Goal: Task Accomplishment & Management: Use online tool/utility

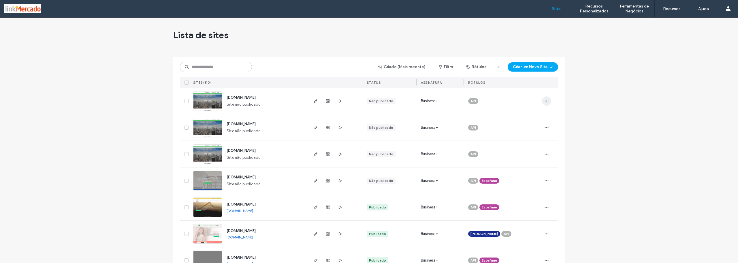
click at [546, 102] on icon "button" at bounding box center [547, 101] width 5 height 5
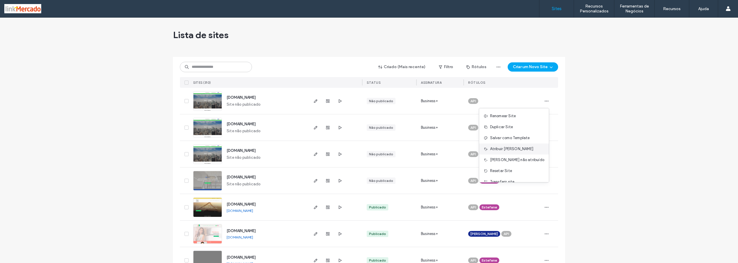
click at [504, 149] on span "Atribuir Rótulo" at bounding box center [511, 149] width 43 height 6
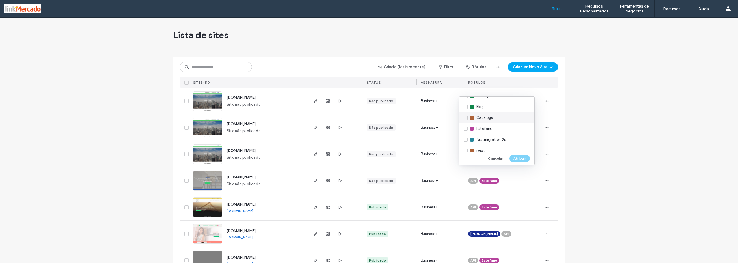
scroll to position [2, 0]
drag, startPoint x: 465, startPoint y: 103, endPoint x: 476, endPoint y: 108, distance: 11.6
click at [465, 103] on div "Alfredo" at bounding box center [497, 102] width 76 height 11
click at [518, 159] on button "Atribuir" at bounding box center [520, 158] width 20 height 7
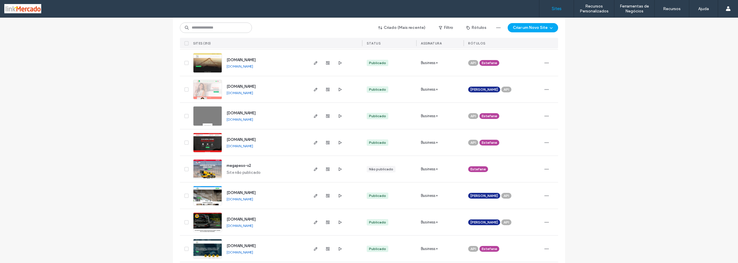
scroll to position [231, 0]
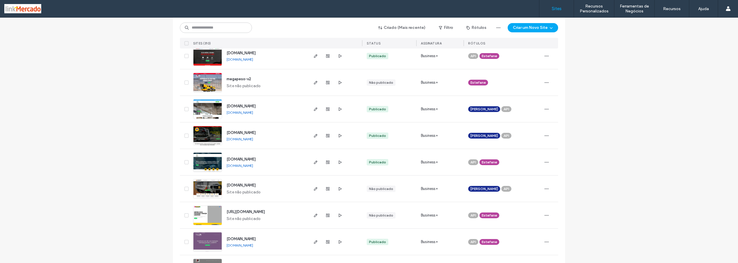
click at [198, 133] on img at bounding box center [208, 145] width 28 height 39
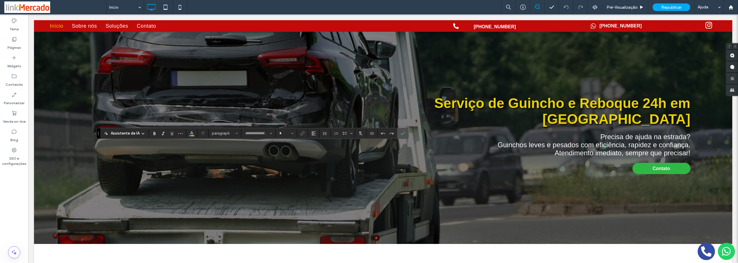
type input "*****"
type input "**"
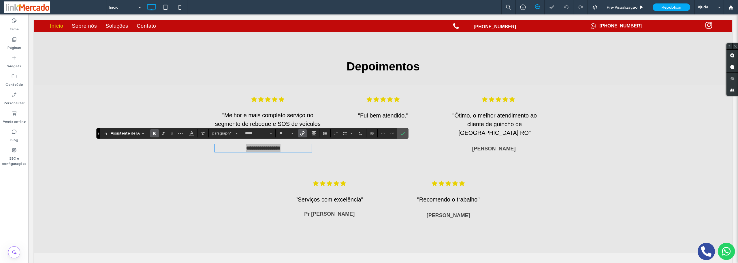
click at [303, 131] on use "Link" at bounding box center [303, 133] width 4 height 4
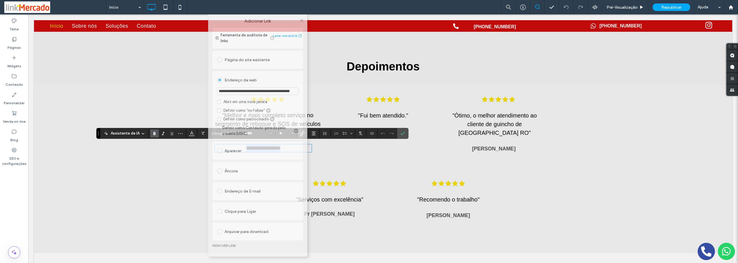
drag, startPoint x: 349, startPoint y: 43, endPoint x: 238, endPoint y: 8, distance: 117.0
click at [237, 7] on body ".wqwq-1{fill:#231f20;} .cls-1q, .cls-2q { fill-rule: evenodd; } .cls-2q { fill:…" at bounding box center [369, 131] width 738 height 263
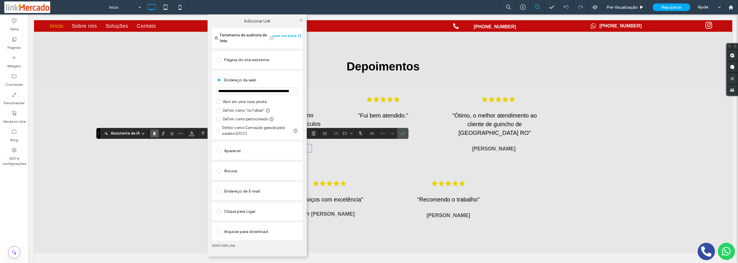
click at [219, 244] on link "REMOVER LINK" at bounding box center [257, 245] width 91 height 5
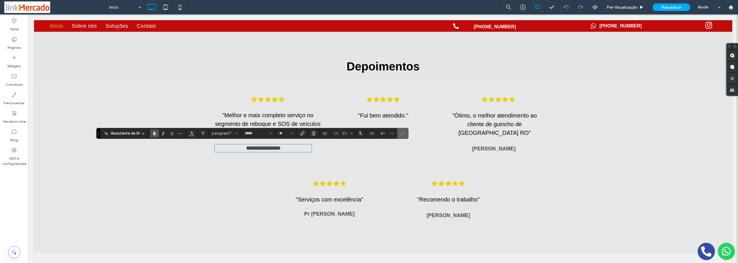
click at [402, 132] on icon "Confirmar" at bounding box center [403, 133] width 5 height 5
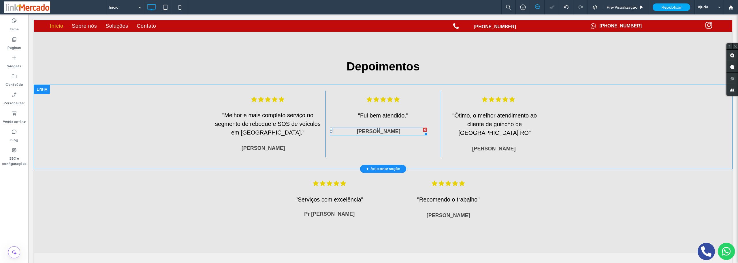
click at [366, 129] on strong "[PERSON_NAME]" at bounding box center [379, 131] width 44 height 6
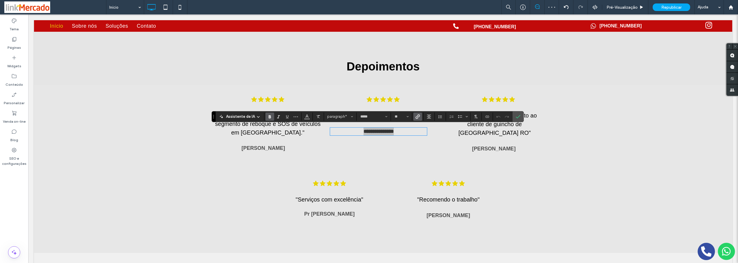
click at [416, 118] on use "Link" at bounding box center [418, 116] width 4 height 4
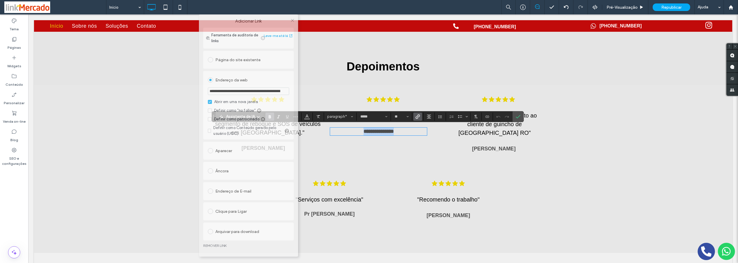
drag, startPoint x: 343, startPoint y: 40, endPoint x: 222, endPoint y: 14, distance: 123.9
click at [222, 9] on body ".wqwq-1{fill:#231f20;} .cls-1q, .cls-2q { fill-rule: evenodd; } .cls-2q { fill:…" at bounding box center [369, 131] width 738 height 263
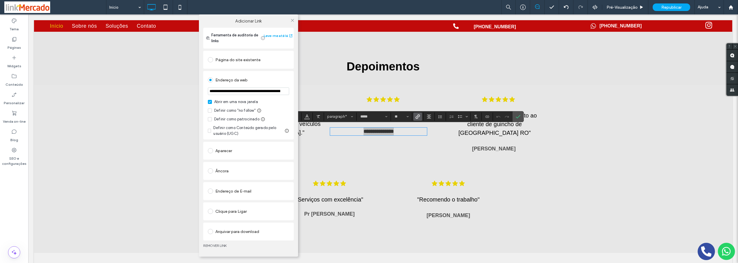
click at [210, 244] on link "REMOVER LINK" at bounding box center [248, 245] width 91 height 5
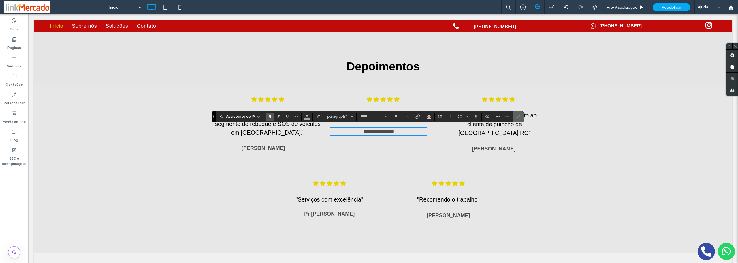
drag, startPoint x: 518, startPoint y: 114, endPoint x: 490, endPoint y: 100, distance: 31.5
click at [518, 114] on icon "Confirmar" at bounding box center [518, 116] width 5 height 5
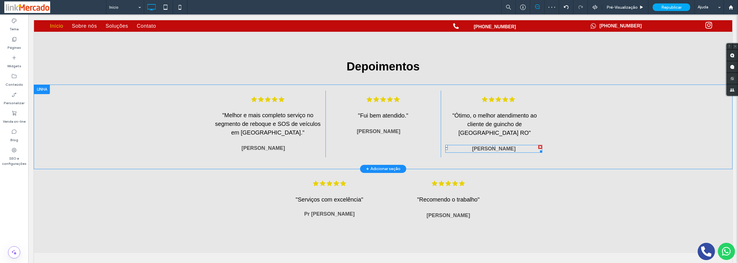
click at [483, 146] on strong "[PERSON_NAME]" at bounding box center [494, 149] width 44 height 6
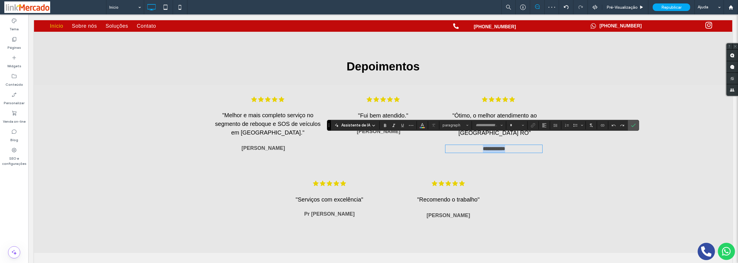
type input "*****"
type input "**"
click at [533, 125] on icon "Link" at bounding box center [533, 125] width 5 height 5
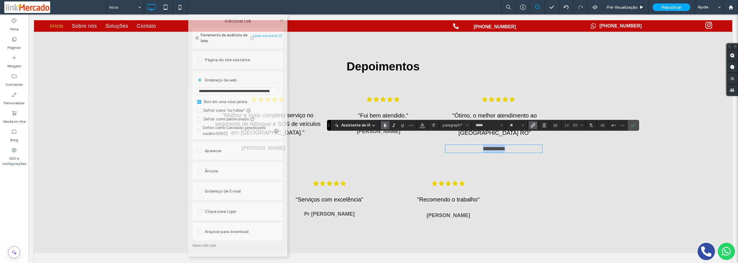
drag, startPoint x: 344, startPoint y: 42, endPoint x: 213, endPoint y: 13, distance: 134.4
click at [213, 13] on body ".wqwq-1{fill:#231f20;} .cls-1q, .cls-2q { fill-rule: evenodd; } .cls-2q { fill:…" at bounding box center [369, 131] width 738 height 263
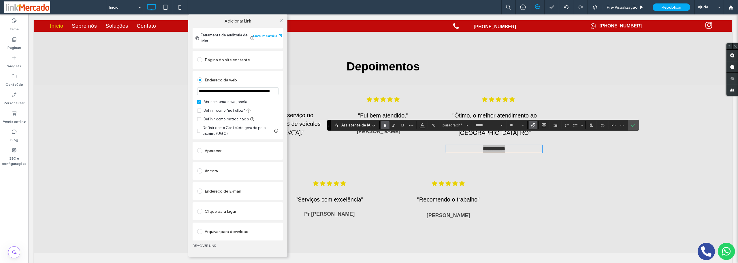
click at [200, 245] on link "REMOVER LINK" at bounding box center [238, 245] width 91 height 5
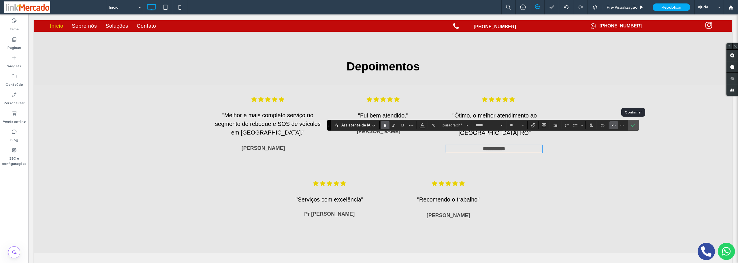
drag, startPoint x: 635, startPoint y: 124, endPoint x: 617, endPoint y: 126, distance: 18.3
click at [635, 124] on icon "Confirmar" at bounding box center [633, 125] width 5 height 5
click at [633, 126] on use "Confirmar" at bounding box center [634, 124] width 5 height 3
drag, startPoint x: 635, startPoint y: 126, endPoint x: 580, endPoint y: 109, distance: 58.2
click at [635, 126] on label "Confirmar" at bounding box center [633, 125] width 9 height 10
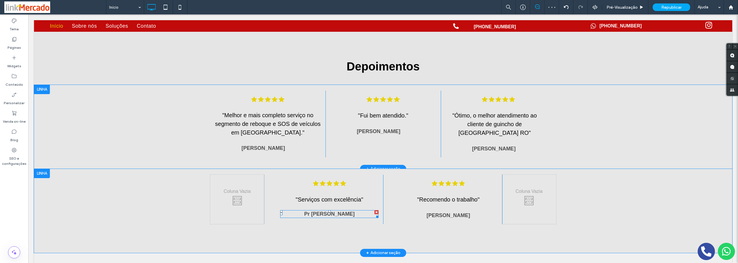
click at [311, 213] on strong "Pr [PERSON_NAME]" at bounding box center [329, 214] width 50 height 6
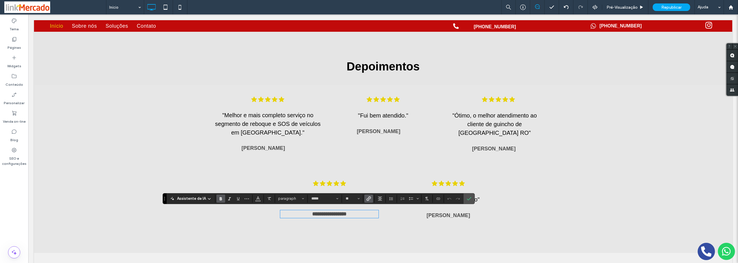
click at [367, 197] on icon "Link" at bounding box center [369, 198] width 5 height 5
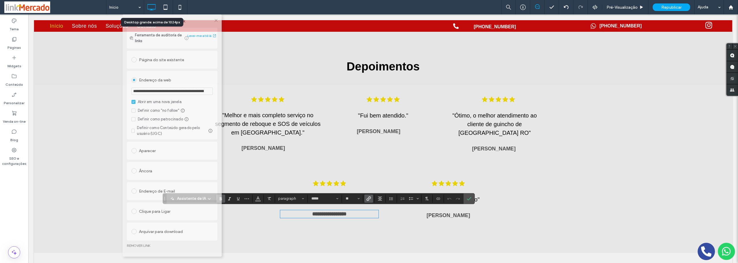
drag, startPoint x: 344, startPoint y: 41, endPoint x: 146, endPoint y: 5, distance: 201.3
click at [146, 5] on body ".wqwq-1{fill:#231f20;} .cls-1q, .cls-2q { fill-rule: evenodd; } .cls-2q { fill:…" at bounding box center [369, 131] width 738 height 263
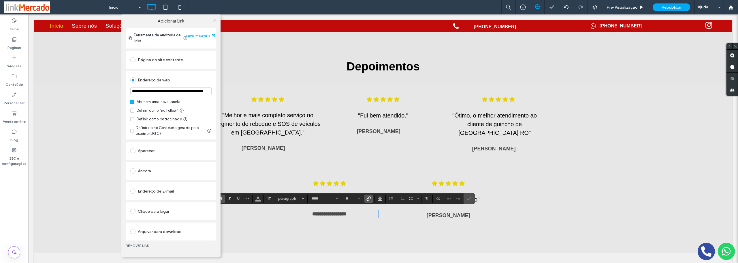
click at [133, 245] on link "REMOVER LINK" at bounding box center [171, 245] width 91 height 5
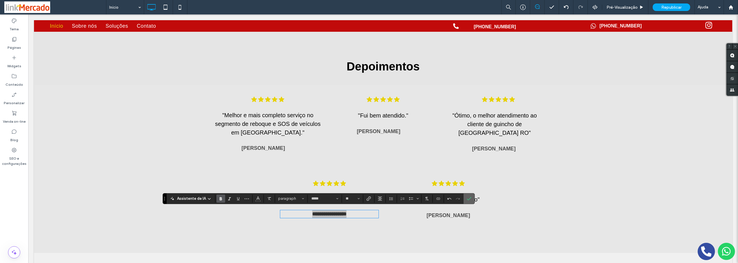
click at [471, 198] on icon "Confirmar" at bounding box center [469, 198] width 5 height 5
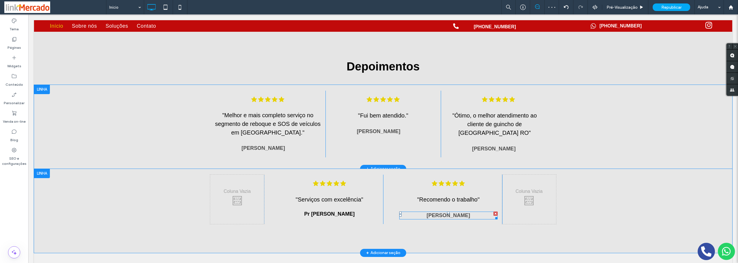
click at [437, 214] on strong "[PERSON_NAME]" at bounding box center [449, 215] width 44 height 6
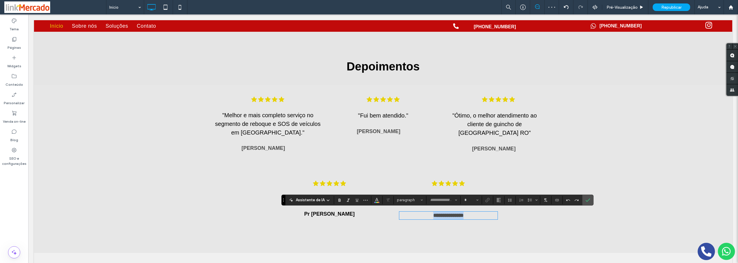
type input "*****"
type input "**"
click at [487, 200] on use "Link" at bounding box center [488, 200] width 4 height 4
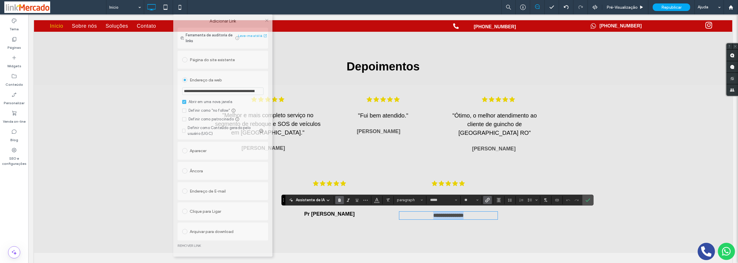
drag, startPoint x: 350, startPoint y: 41, endPoint x: 201, endPoint y: 4, distance: 153.4
click at [201, 4] on body ".wqwq-1{fill:#231f20;} .cls-1q, .cls-2q { fill-rule: evenodd; } .cls-2q { fill:…" at bounding box center [369, 131] width 738 height 263
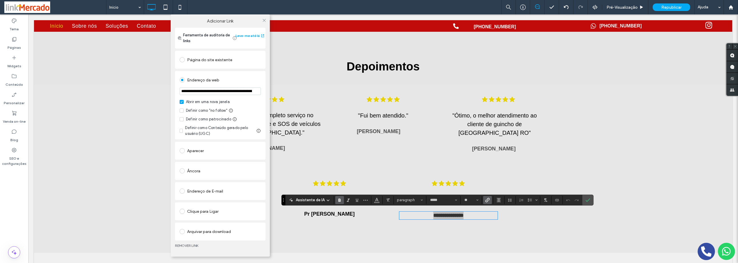
click at [180, 244] on link "REMOVER LINK" at bounding box center [220, 245] width 91 height 5
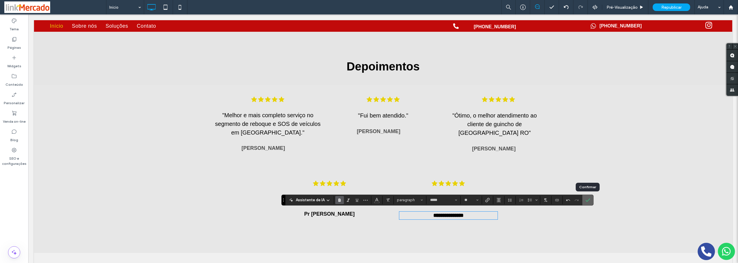
click at [586, 201] on icon "Confirmar" at bounding box center [588, 200] width 5 height 5
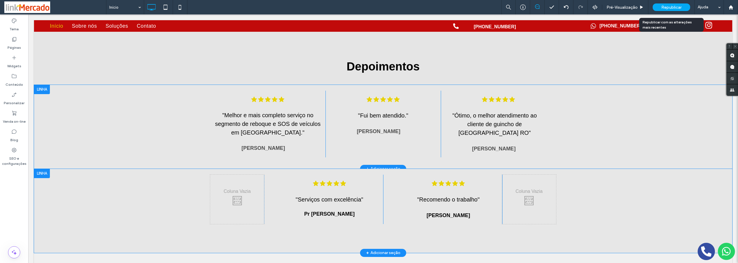
click at [661, 6] on div "Republicar" at bounding box center [671, 6] width 37 height 7
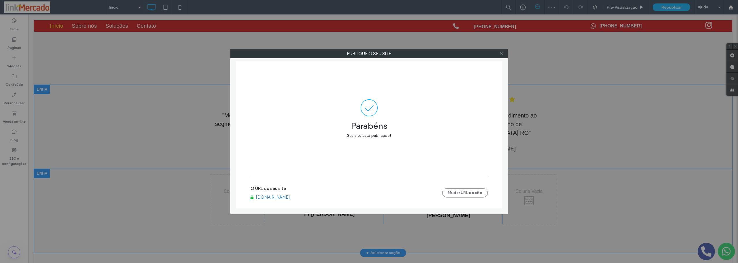
click at [503, 52] on icon at bounding box center [502, 53] width 4 height 4
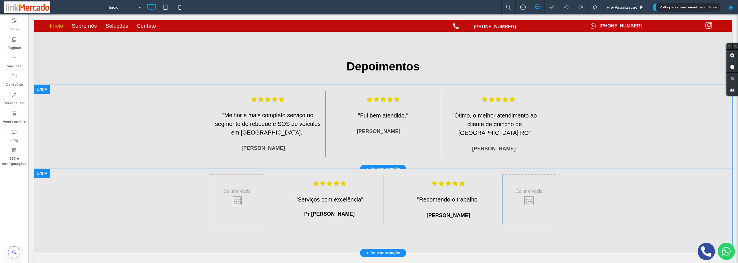
click at [731, 8] on use at bounding box center [731, 7] width 4 height 4
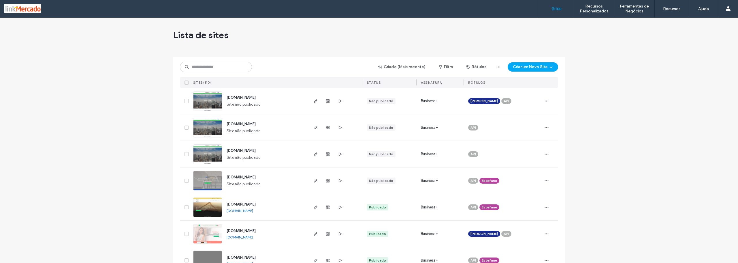
scroll to position [144, 0]
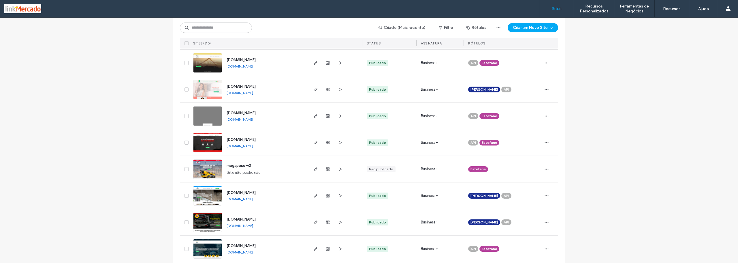
click at [240, 226] on link "[DOMAIN_NAME]" at bounding box center [240, 225] width 27 height 4
